Goal: Answer question/provide support

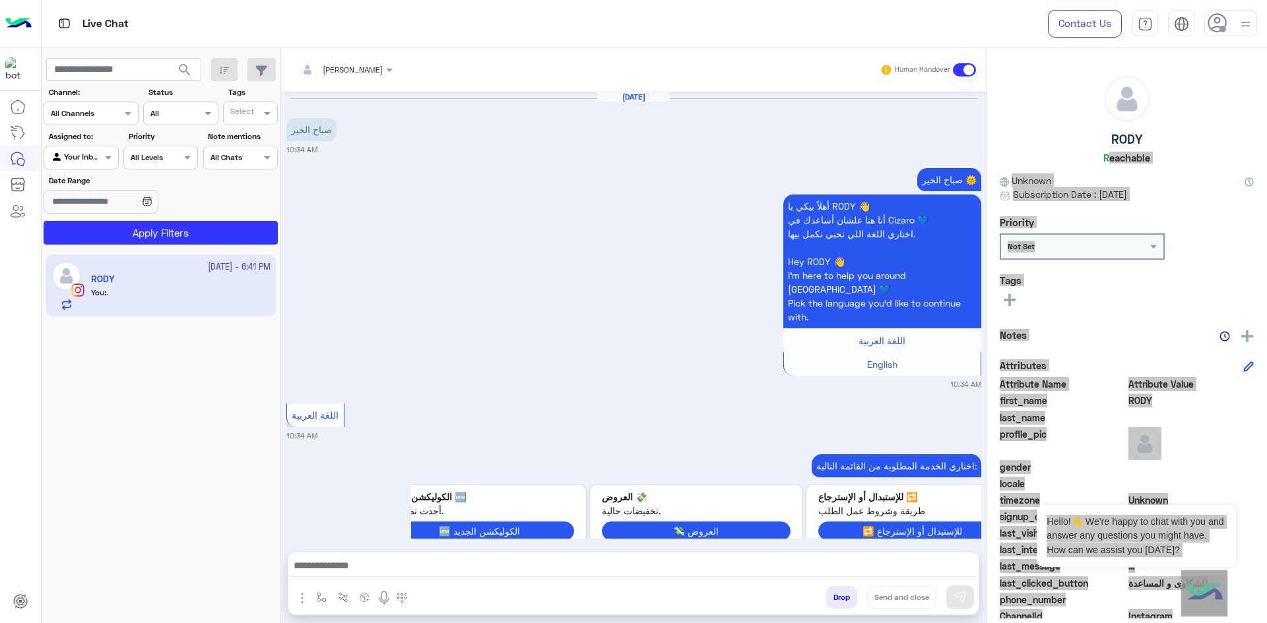
scroll to position [6068, 0]
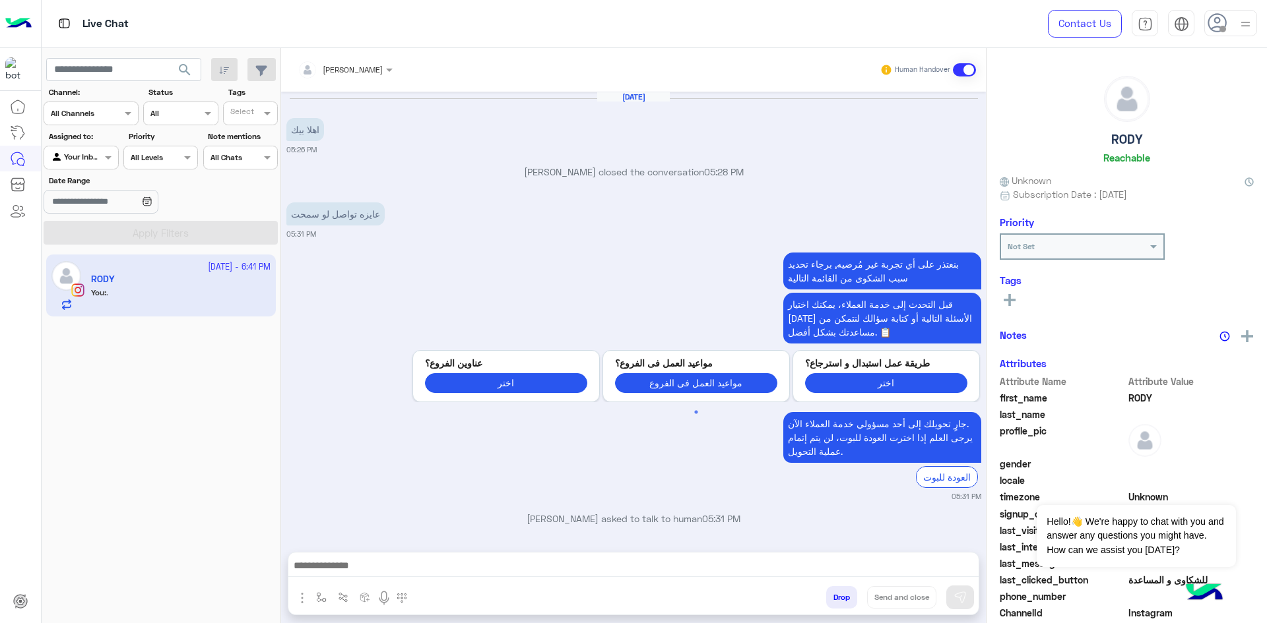
scroll to position [1304, 0]
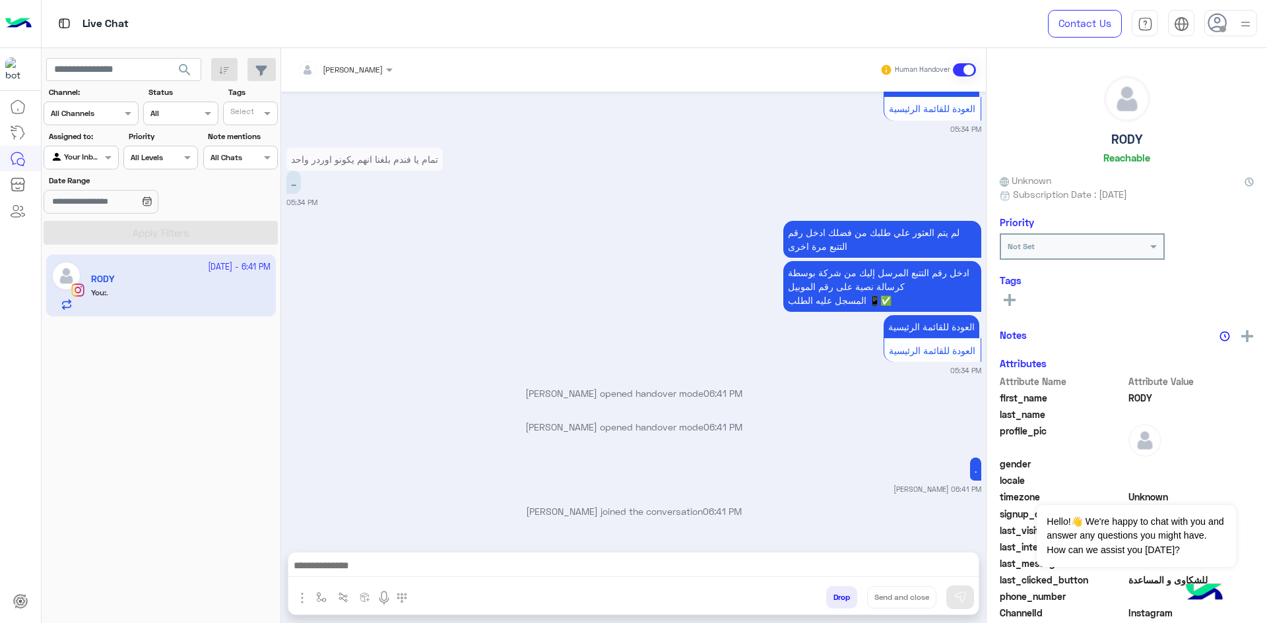
click at [185, 295] on app-inbox-user "5 October - 6:41 PM RODY You : ." at bounding box center [161, 286] width 230 height 62
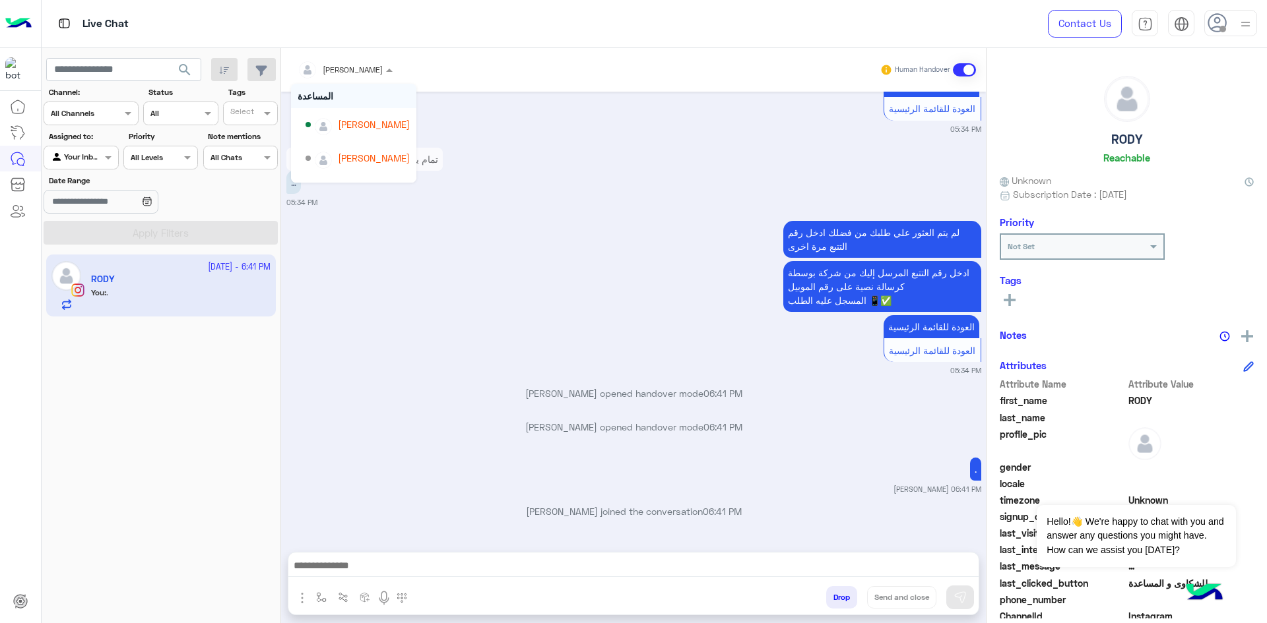
click at [383, 65] on span at bounding box center [391, 70] width 16 height 14
click at [377, 164] on div "lobna Mounir" at bounding box center [374, 158] width 72 height 14
